Goal: Information Seeking & Learning: Learn about a topic

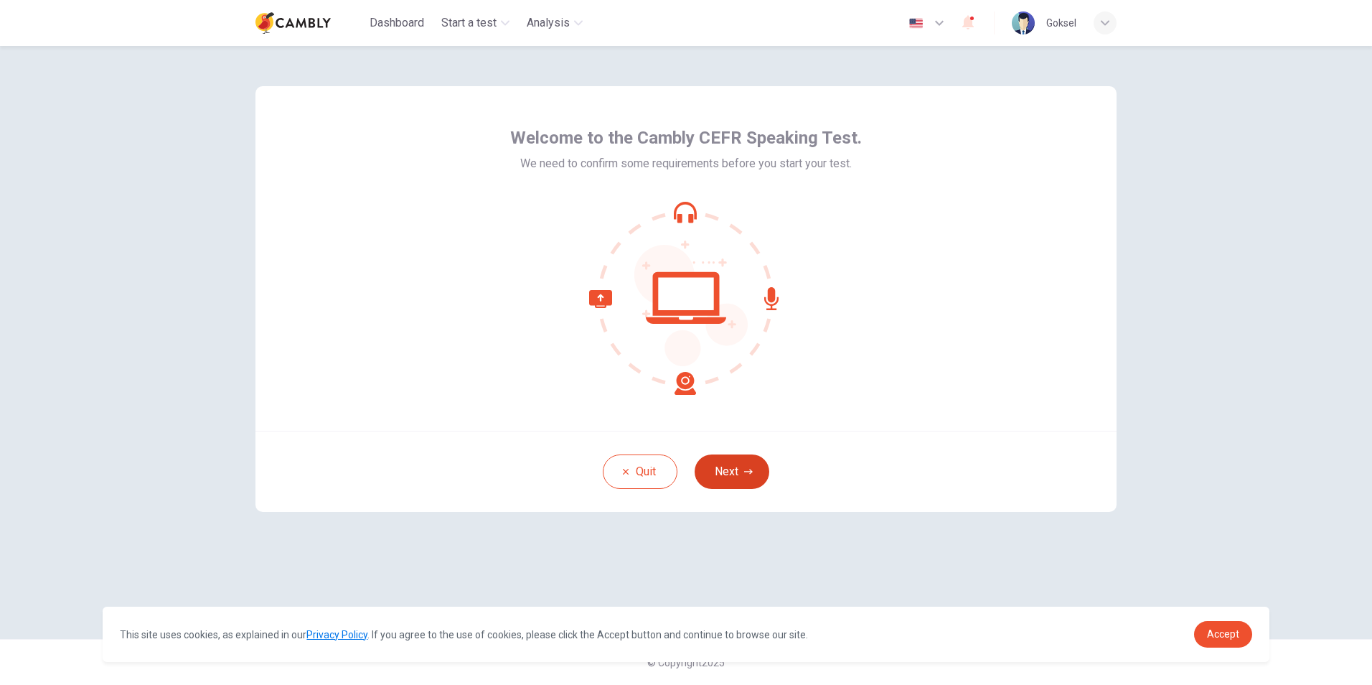
click at [711, 476] on button "Next" at bounding box center [732, 471] width 75 height 34
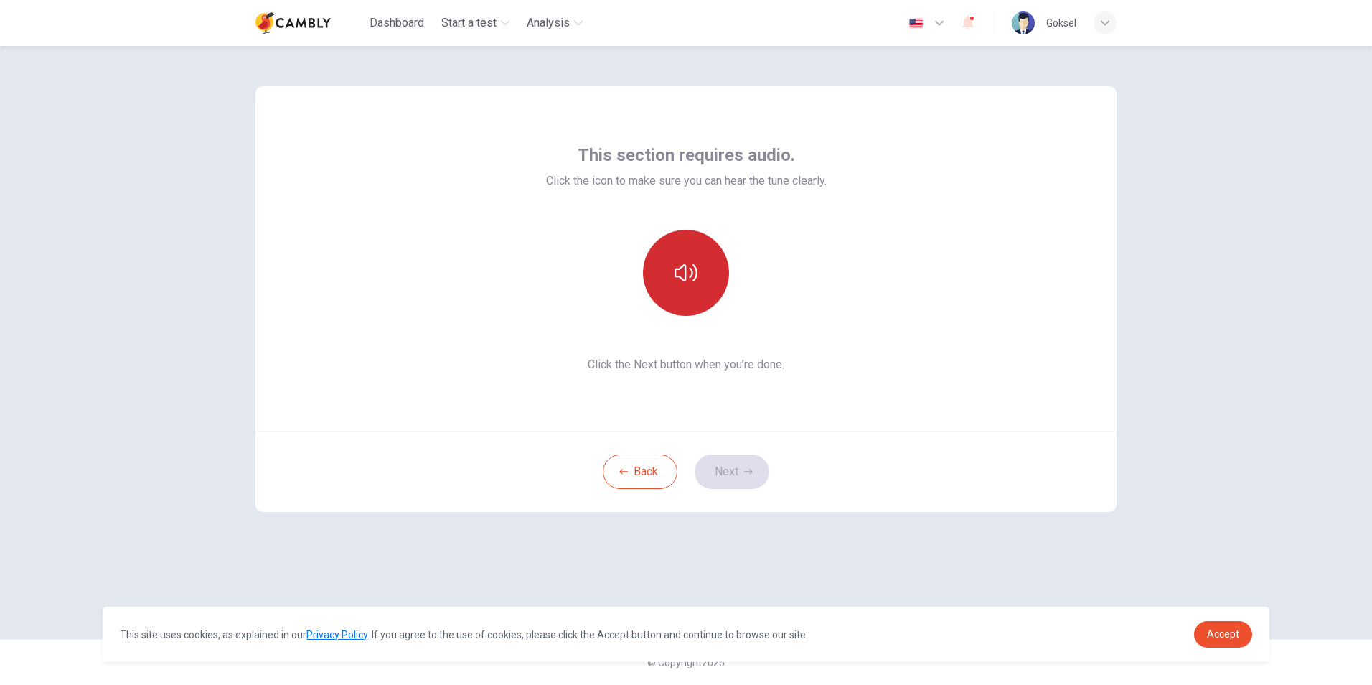
click at [707, 271] on button "button" at bounding box center [686, 273] width 86 height 86
click at [738, 469] on button "Next" at bounding box center [732, 471] width 75 height 34
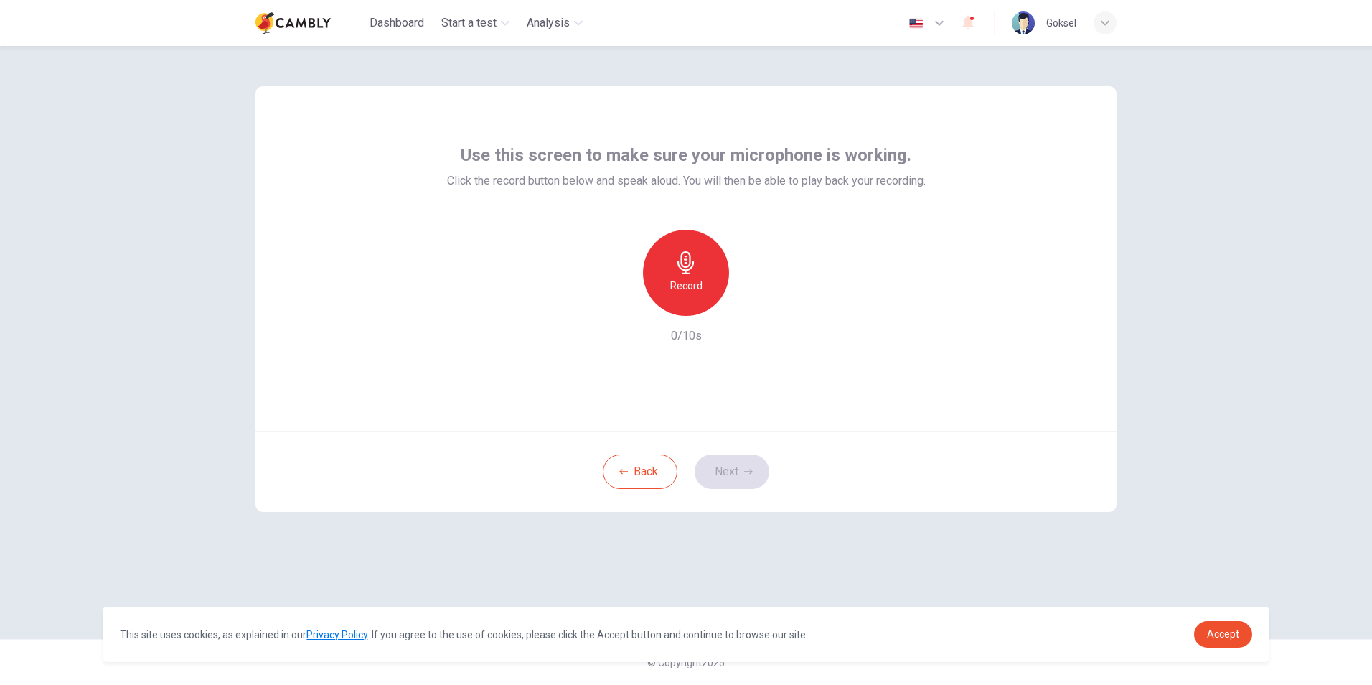
click at [708, 268] on div "Record" at bounding box center [686, 273] width 86 height 86
click at [749, 309] on icon "button" at bounding box center [752, 304] width 14 height 14
click at [730, 472] on button "Next" at bounding box center [732, 471] width 75 height 34
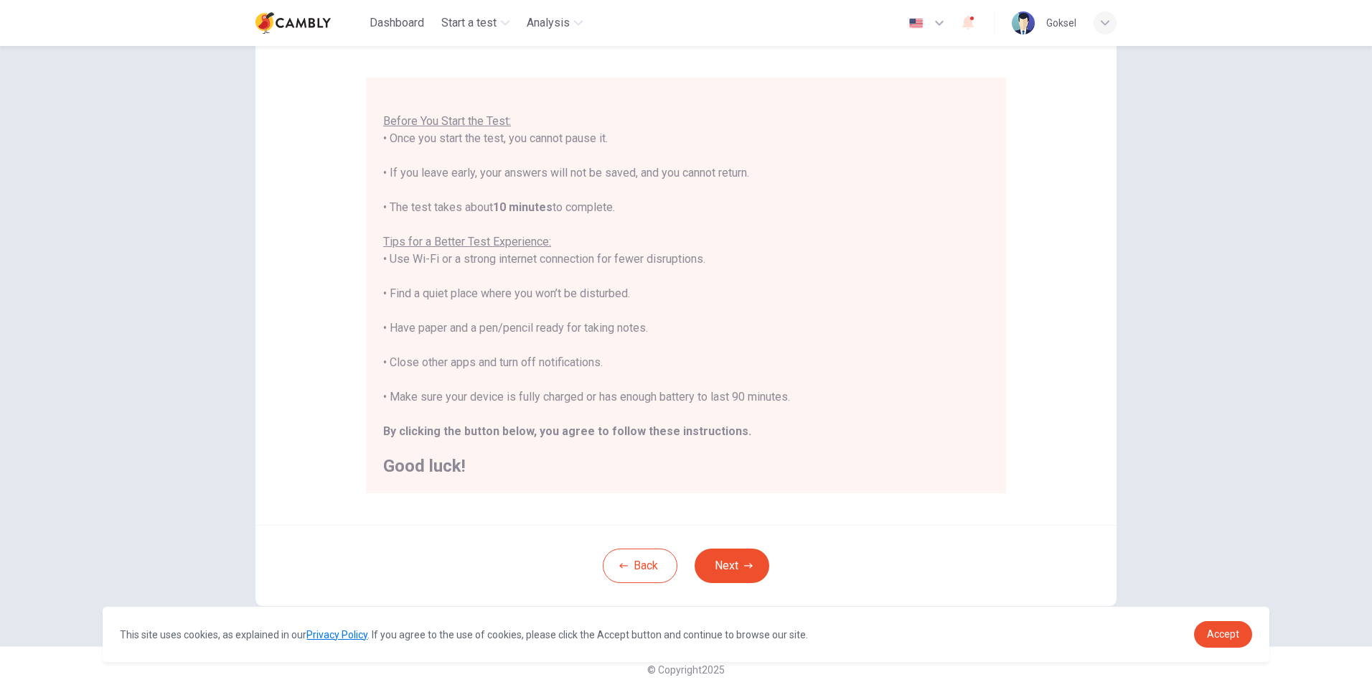
scroll to position [113, 0]
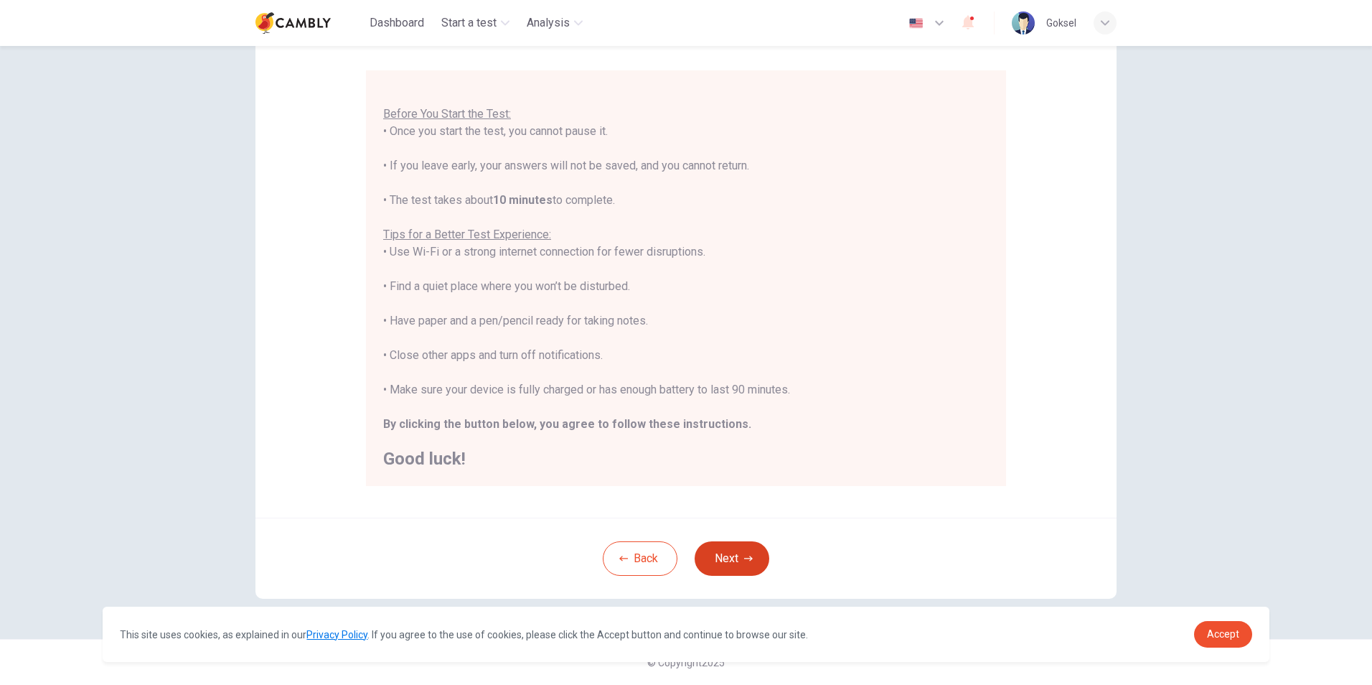
click at [739, 559] on button "Next" at bounding box center [732, 558] width 75 height 34
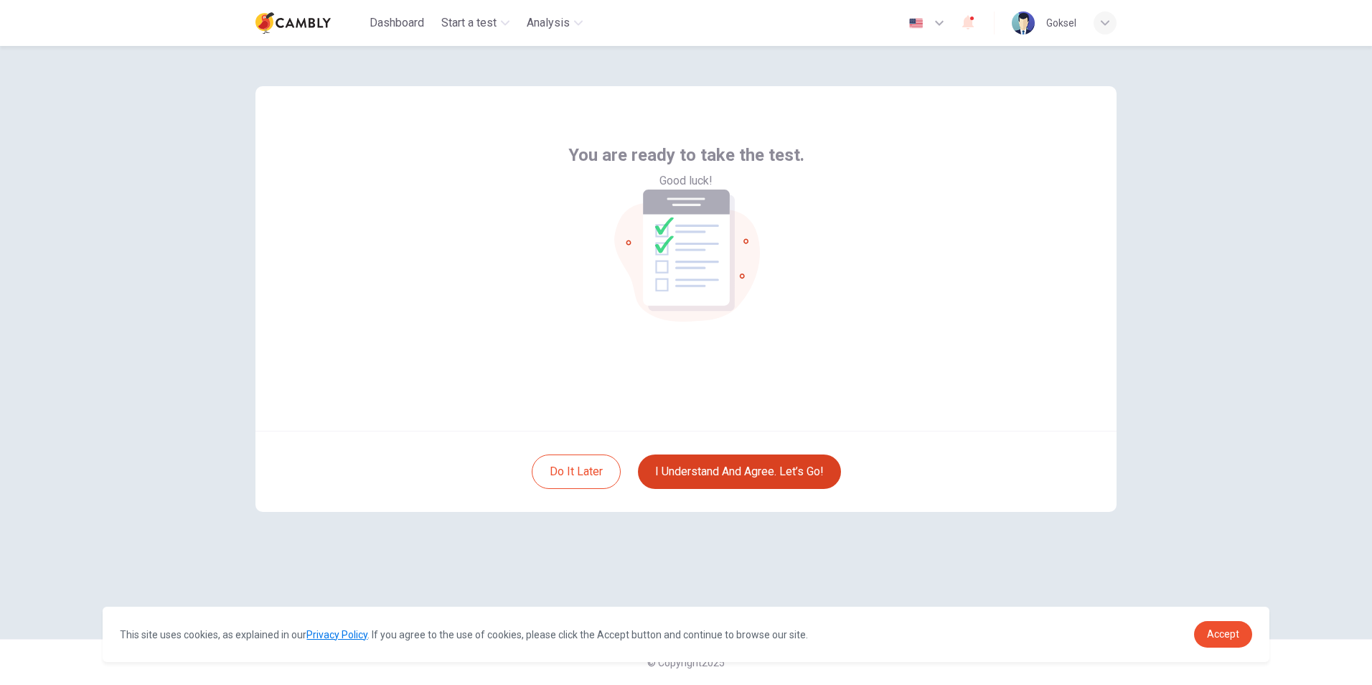
scroll to position [0, 0]
click at [713, 476] on button "I understand and agree. Let’s go!" at bounding box center [739, 471] width 203 height 34
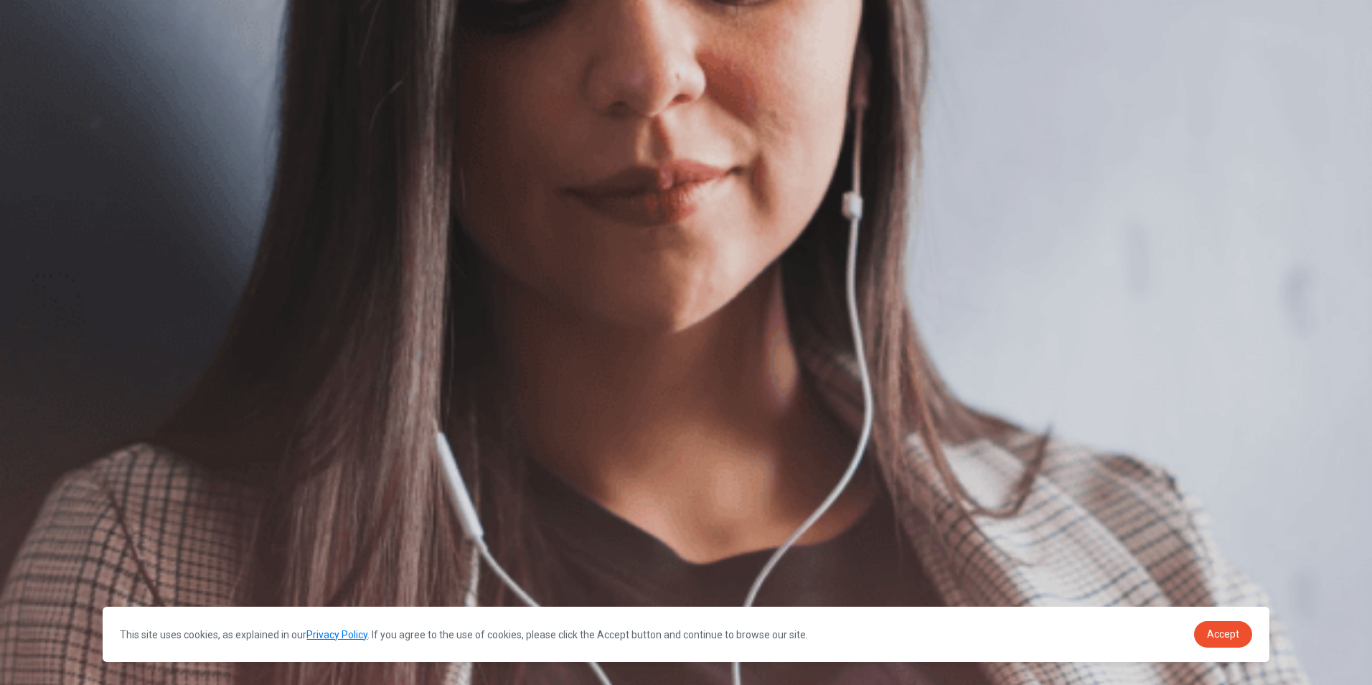
click at [41, 74] on button "Continue" at bounding box center [20, 101] width 41 height 54
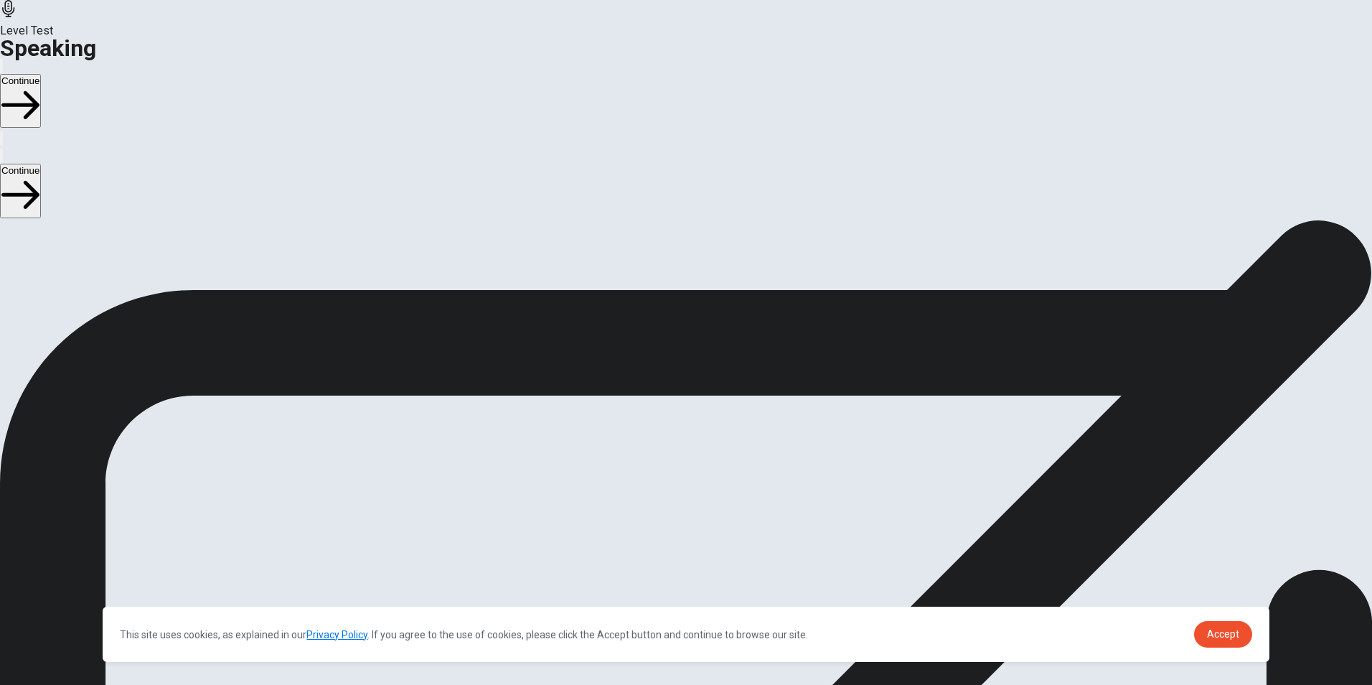
scroll to position [48, 0]
click at [708, 414] on div "00:00:15" at bounding box center [686, 409] width 43 height 131
click at [670, 459] on button "Play Audio" at bounding box center [669, 466] width 3 height 14
click at [41, 74] on button "Continue" at bounding box center [20, 101] width 41 height 54
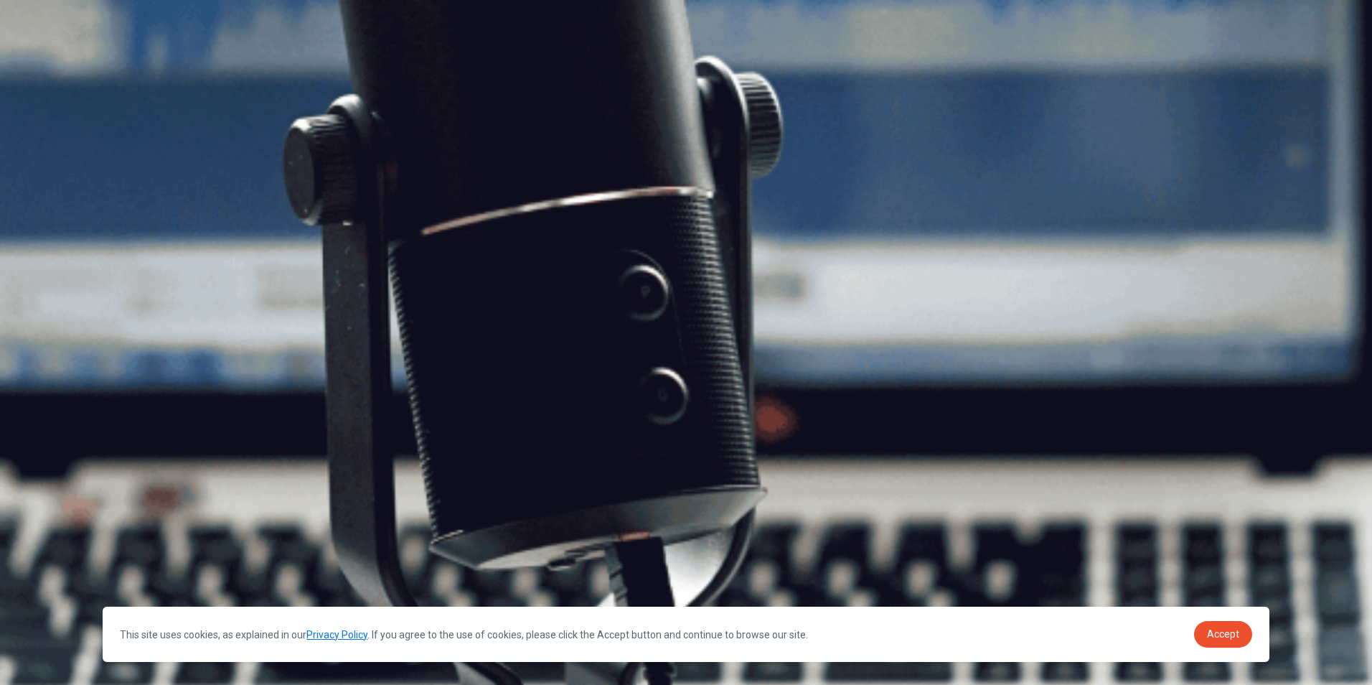
click at [41, 74] on button "Continue" at bounding box center [20, 101] width 41 height 54
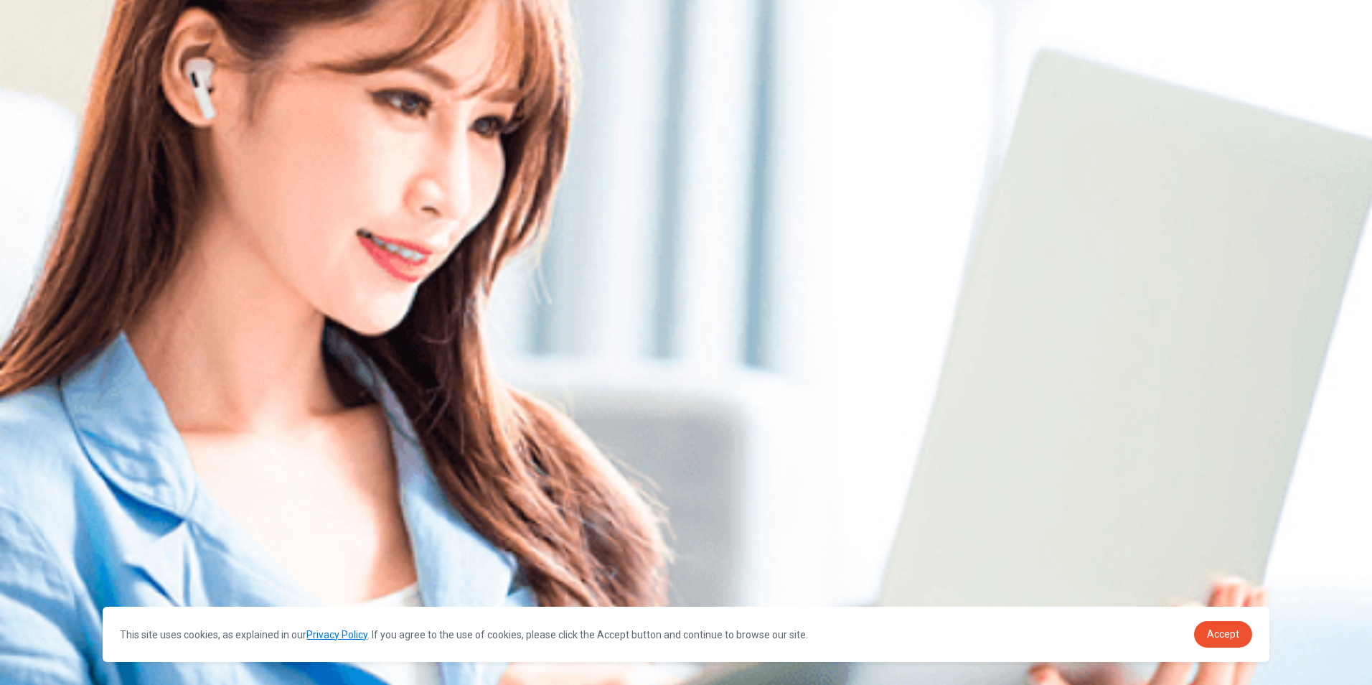
scroll to position [0, 0]
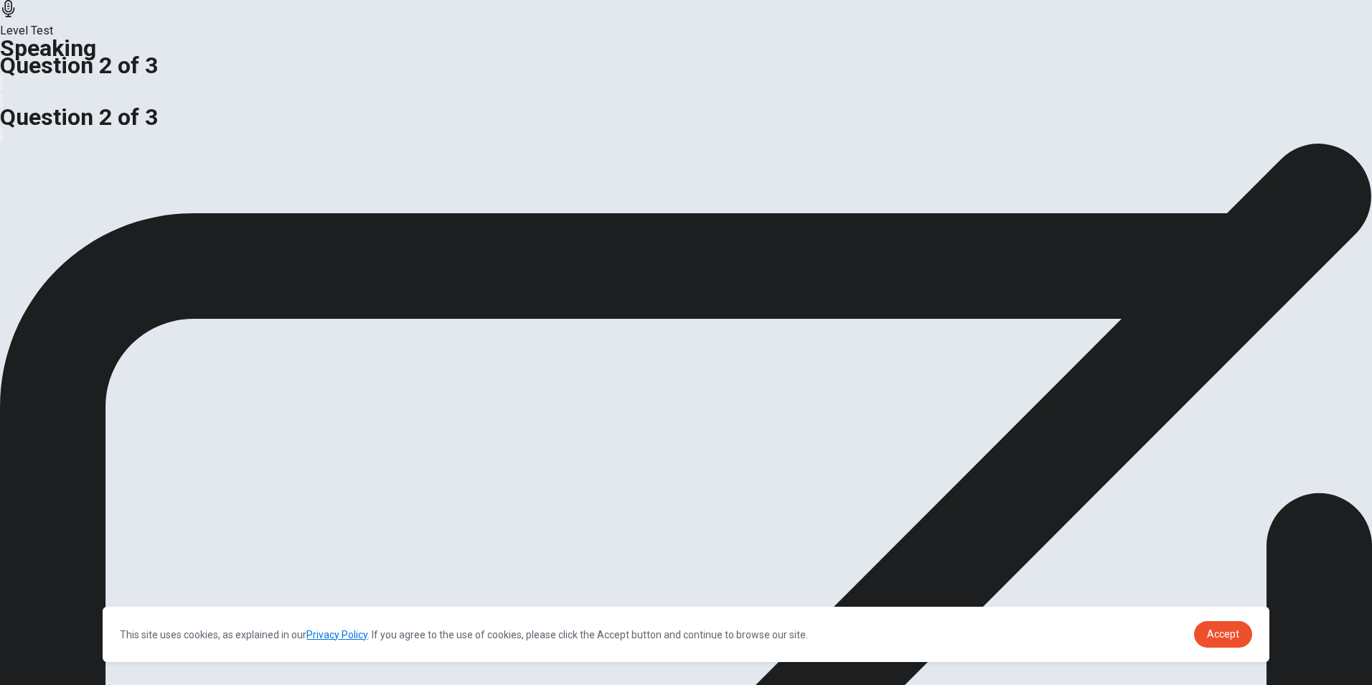
click at [405, 158] on span "Do you think it is better for a company to focus on attracting new customers or…" at bounding box center [257, 151] width 515 height 14
click at [406, 158] on span "Do you think it is better for a company to focus on attracting new customers or…" at bounding box center [257, 151] width 515 height 14
drag, startPoint x: 406, startPoint y: 336, endPoint x: 467, endPoint y: 345, distance: 61.7
click at [467, 158] on span "Do you think it is better for a company to focus on attracting new customers or…" at bounding box center [257, 151] width 515 height 14
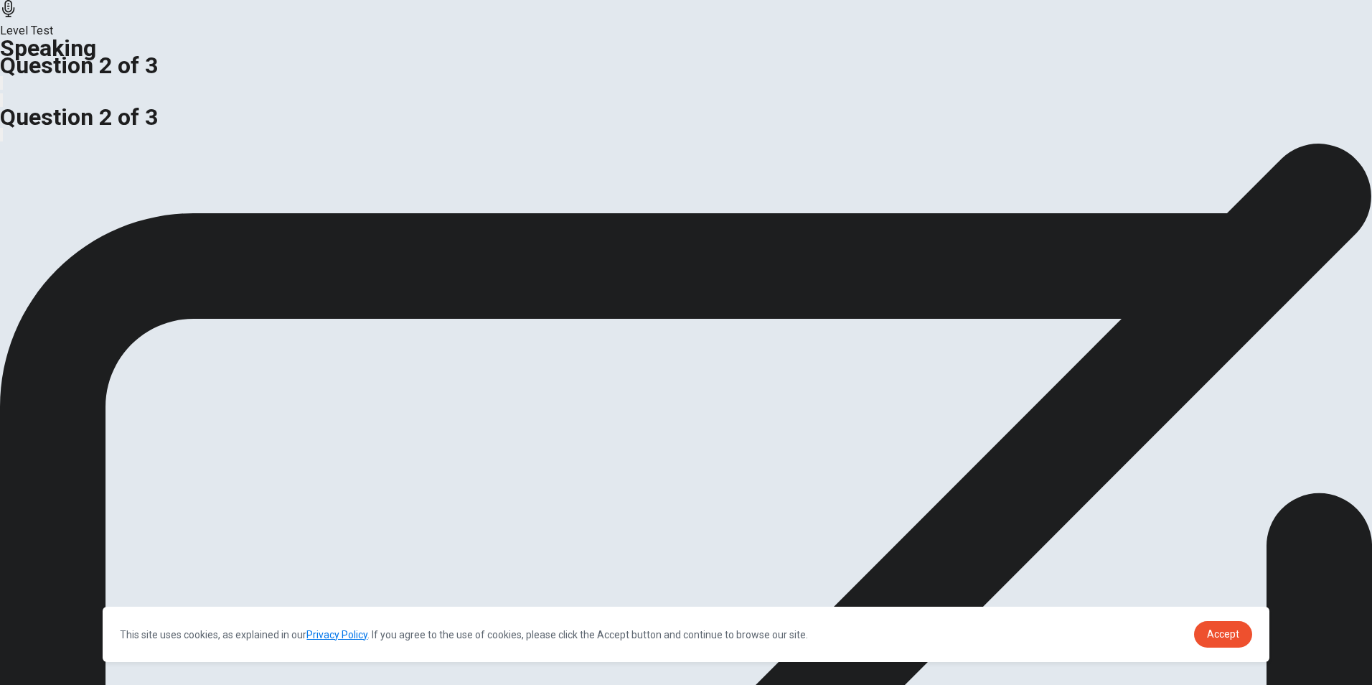
click at [470, 158] on span "Do you think it is better for a company to focus on attracting new customers or…" at bounding box center [257, 151] width 515 height 14
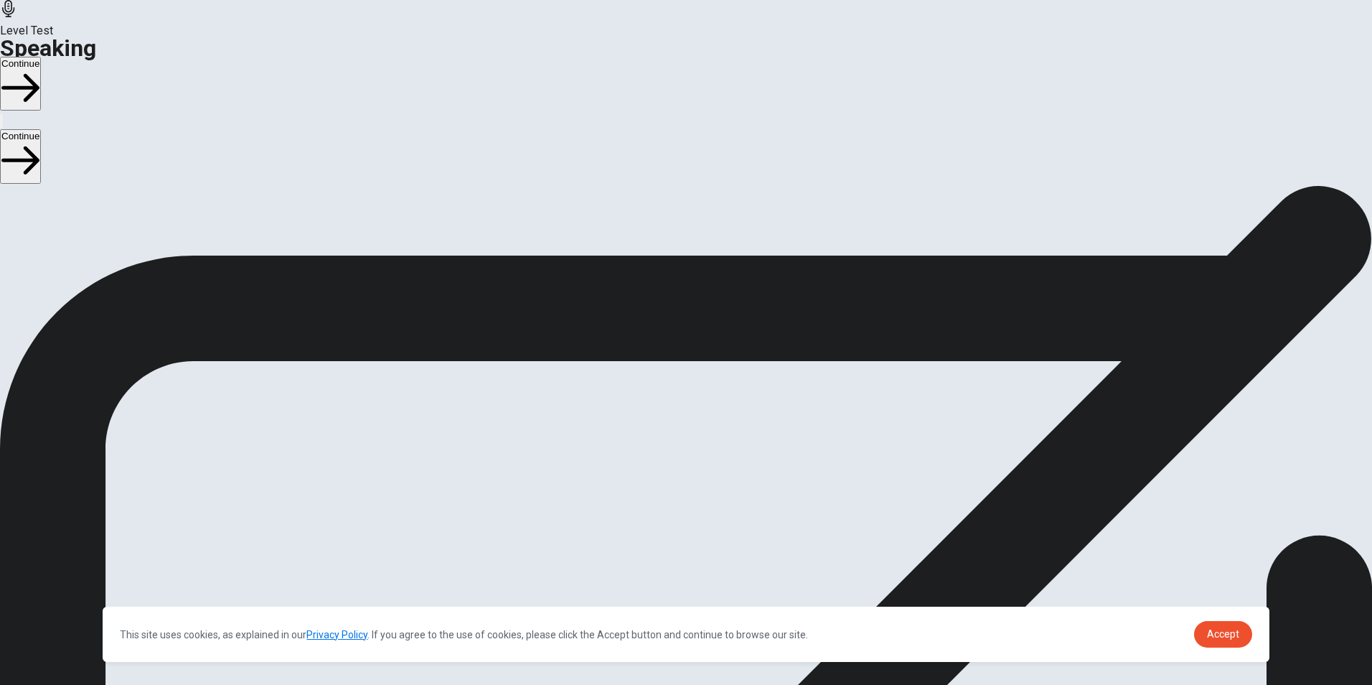
click at [41, 57] on button "Continue" at bounding box center [20, 84] width 41 height 54
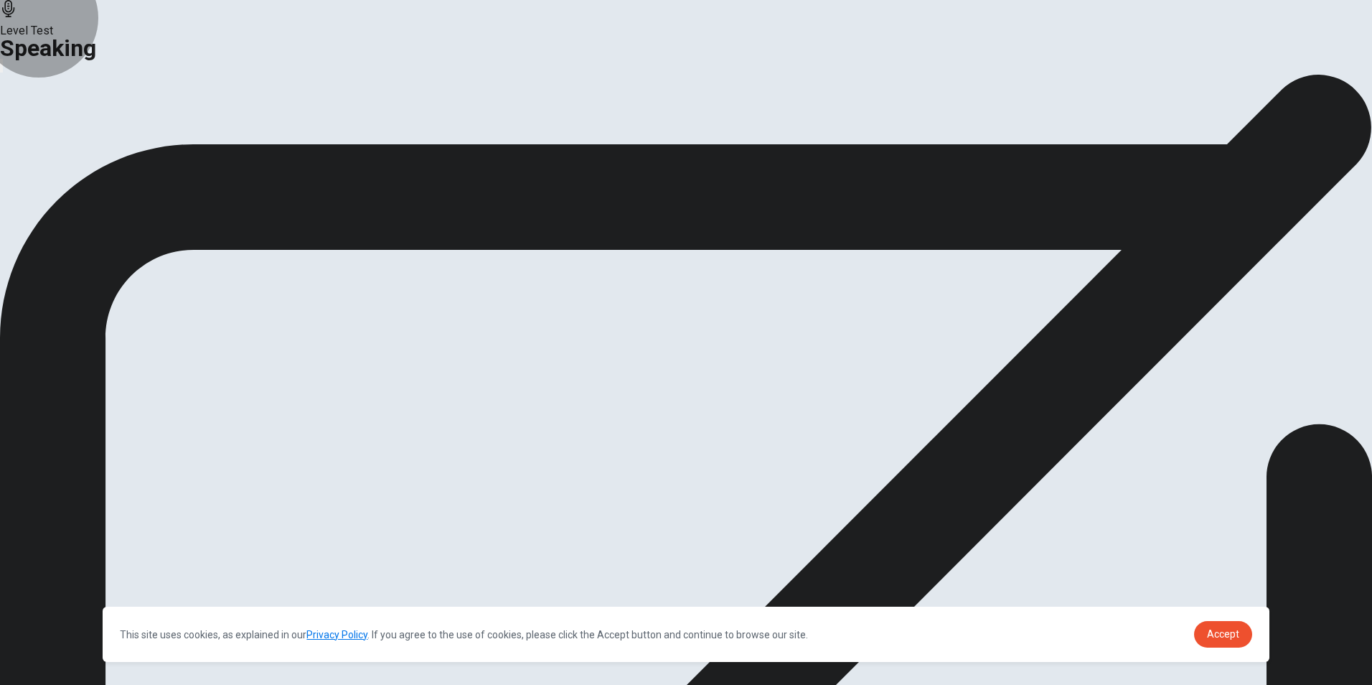
click at [56, 179] on button "Analysis" at bounding box center [28, 169] width 56 height 19
